Goal: Task Accomplishment & Management: Manage account settings

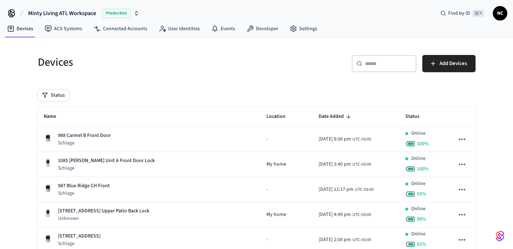
click at [387, 68] on div "​ ​" at bounding box center [384, 63] width 65 height 17
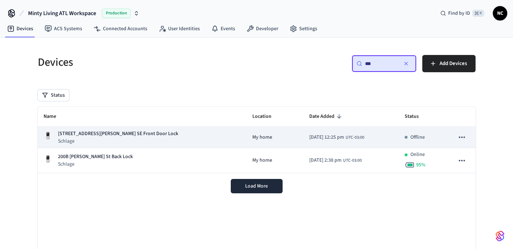
type input "***"
click at [247, 133] on td "My home" at bounding box center [275, 137] width 57 height 21
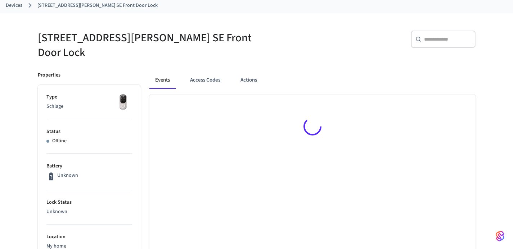
scroll to position [41, 0]
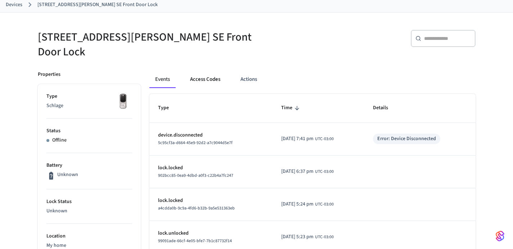
click at [223, 72] on button "Access Codes" at bounding box center [205, 79] width 42 height 17
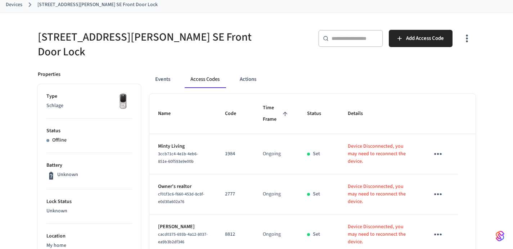
click at [13, 11] on div "Devices [STREET_ADDRESS][PERSON_NAME] SE Front Door Lock" at bounding box center [256, 4] width 513 height 15
click at [13, 10] on div "Devices [STREET_ADDRESS][PERSON_NAME] SE Front Door Lock" at bounding box center [256, 4] width 513 height 15
click at [13, 8] on link "Devices" at bounding box center [14, 5] width 17 height 8
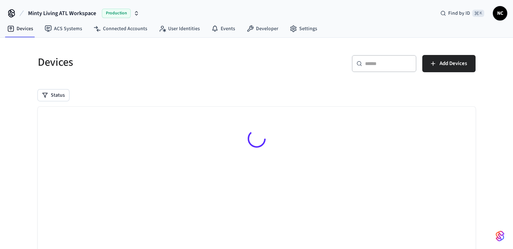
click at [9, 8] on icon at bounding box center [12, 14] width 12 height 12
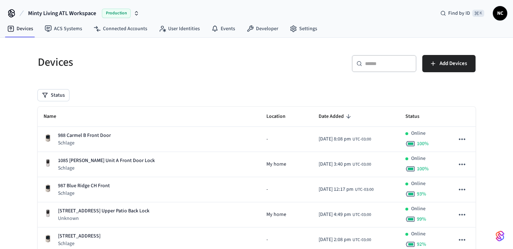
click at [383, 69] on div "​ ​" at bounding box center [384, 63] width 65 height 17
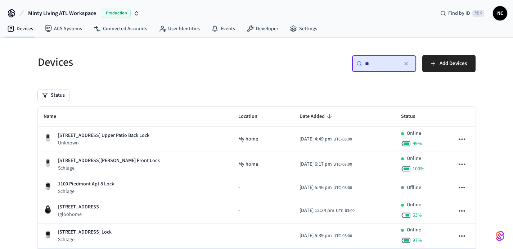
type input "*"
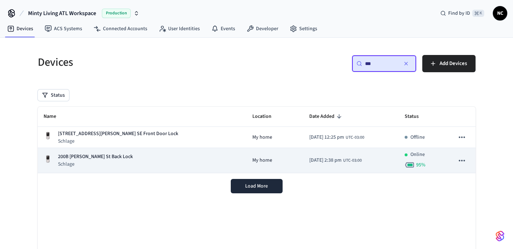
type input "***"
click at [116, 163] on p "Schlage" at bounding box center [95, 164] width 75 height 7
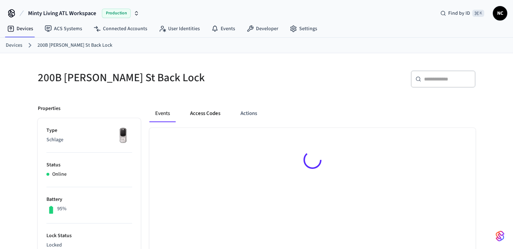
click at [202, 113] on button "Access Codes" at bounding box center [205, 113] width 42 height 17
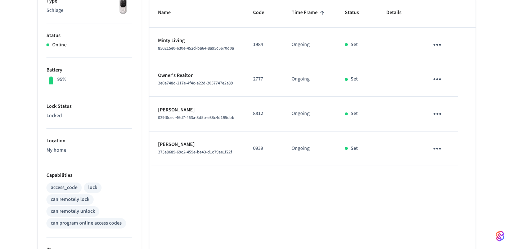
scroll to position [106, 0]
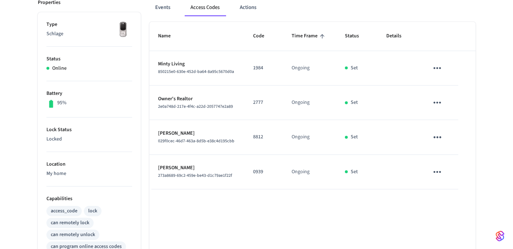
click at [254, 100] on p "2777" at bounding box center [263, 103] width 21 height 8
copy p "2777"
click at [282, 147] on td "8812" at bounding box center [263, 137] width 39 height 35
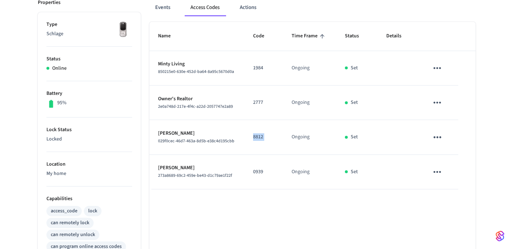
click at [282, 147] on td "8812" at bounding box center [263, 137] width 39 height 35
click at [288, 166] on td "Ongoing" at bounding box center [310, 172] width 54 height 35
click at [295, 168] on td "Ongoing" at bounding box center [310, 172] width 54 height 35
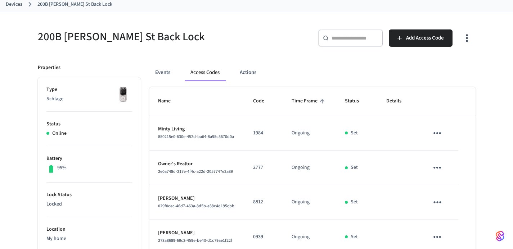
scroll to position [81, 0]
